Goal: Task Accomplishment & Management: Use online tool/utility

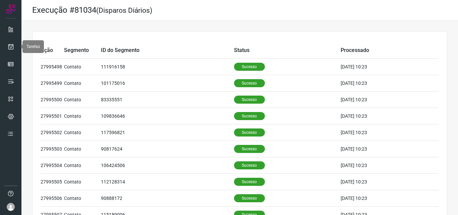
click at [10, 45] on icon at bounding box center [10, 46] width 7 height 7
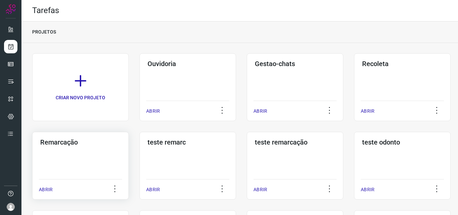
click at [140, 150] on div "Remarcação ABRIR" at bounding box center [188, 166] width 97 height 68
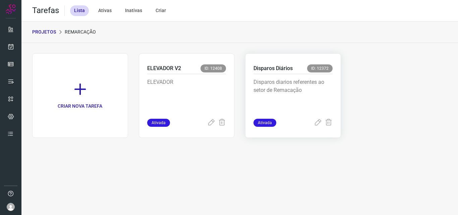
click at [260, 107] on p "Disparos diarios referentes ao setor de Remacação" at bounding box center [293, 95] width 79 height 34
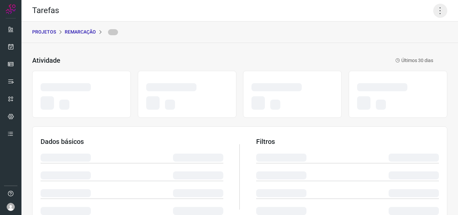
click at [434, 9] on icon at bounding box center [440, 11] width 14 height 14
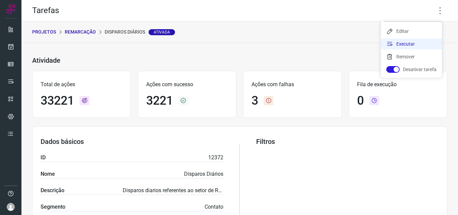
click at [418, 41] on li "Executar" at bounding box center [411, 44] width 61 height 11
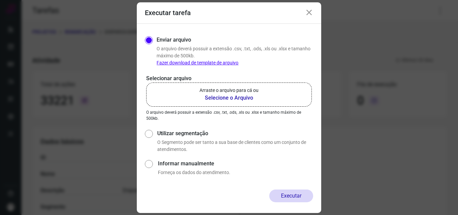
click at [235, 98] on b "Selecione o Arquivo" at bounding box center [229, 98] width 59 height 8
click at [0, 0] on input "Arraste o arquivo para cá ou Selecione o Arquivo" at bounding box center [0, 0] width 0 height 0
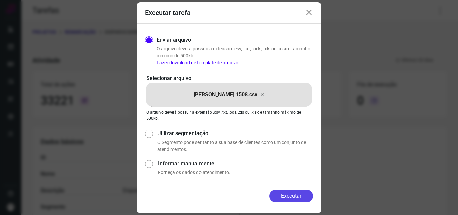
click at [289, 196] on button "Executar" at bounding box center [291, 196] width 44 height 13
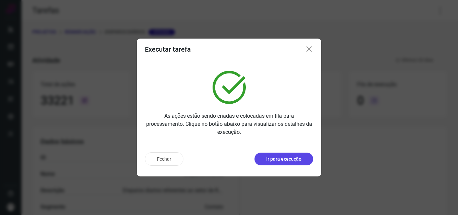
click at [270, 162] on p "Ir para execução" at bounding box center [283, 159] width 35 height 7
